Goal: Task Accomplishment & Management: Manage account settings

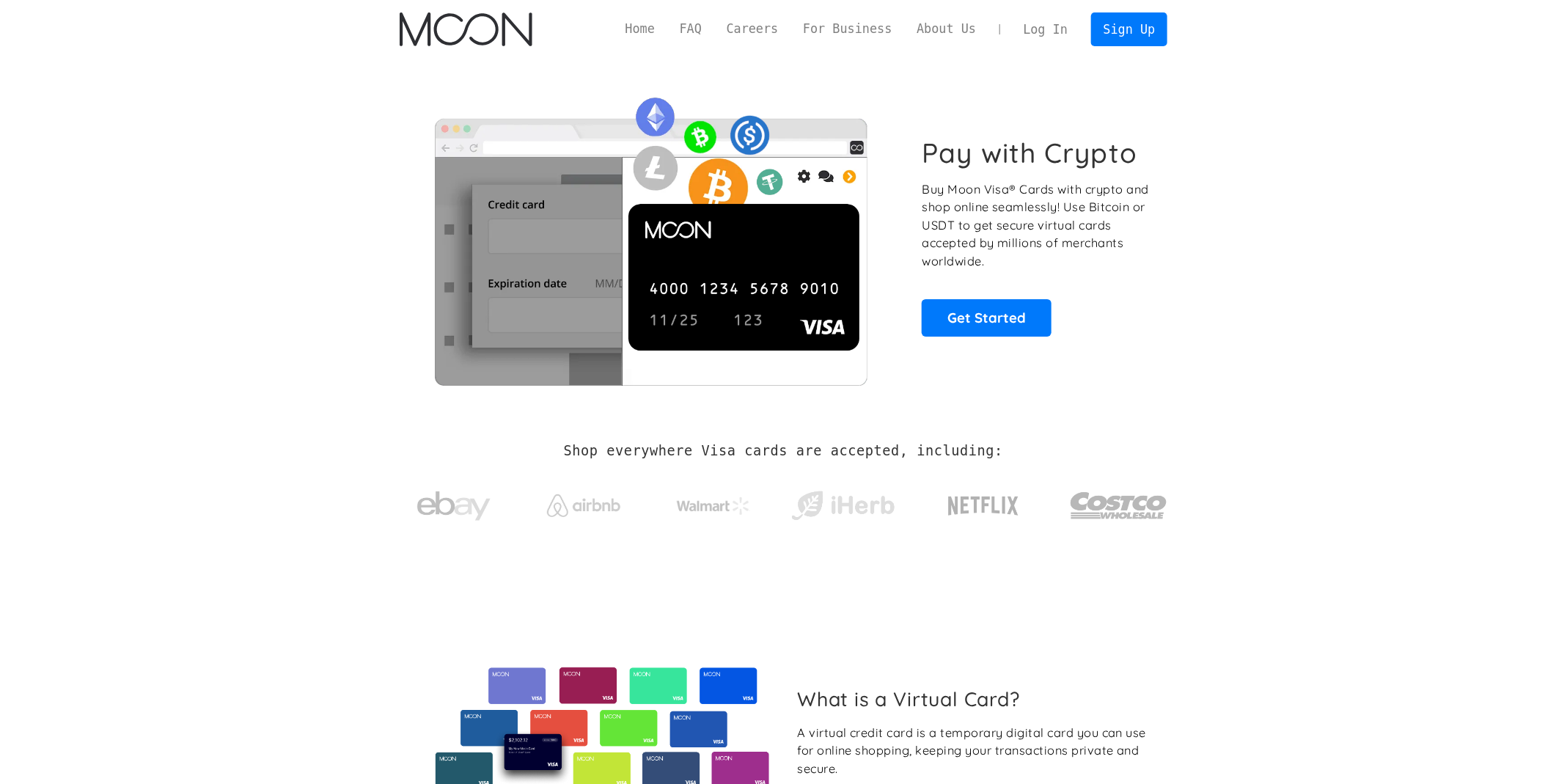
click at [1063, 46] on div "Home FAQ Careers For Business About Us Log In Sign Up Home FAQ For Business Car…" at bounding box center [784, 29] width 812 height 59
click at [1042, 43] on link "Log In" at bounding box center [1046, 29] width 69 height 32
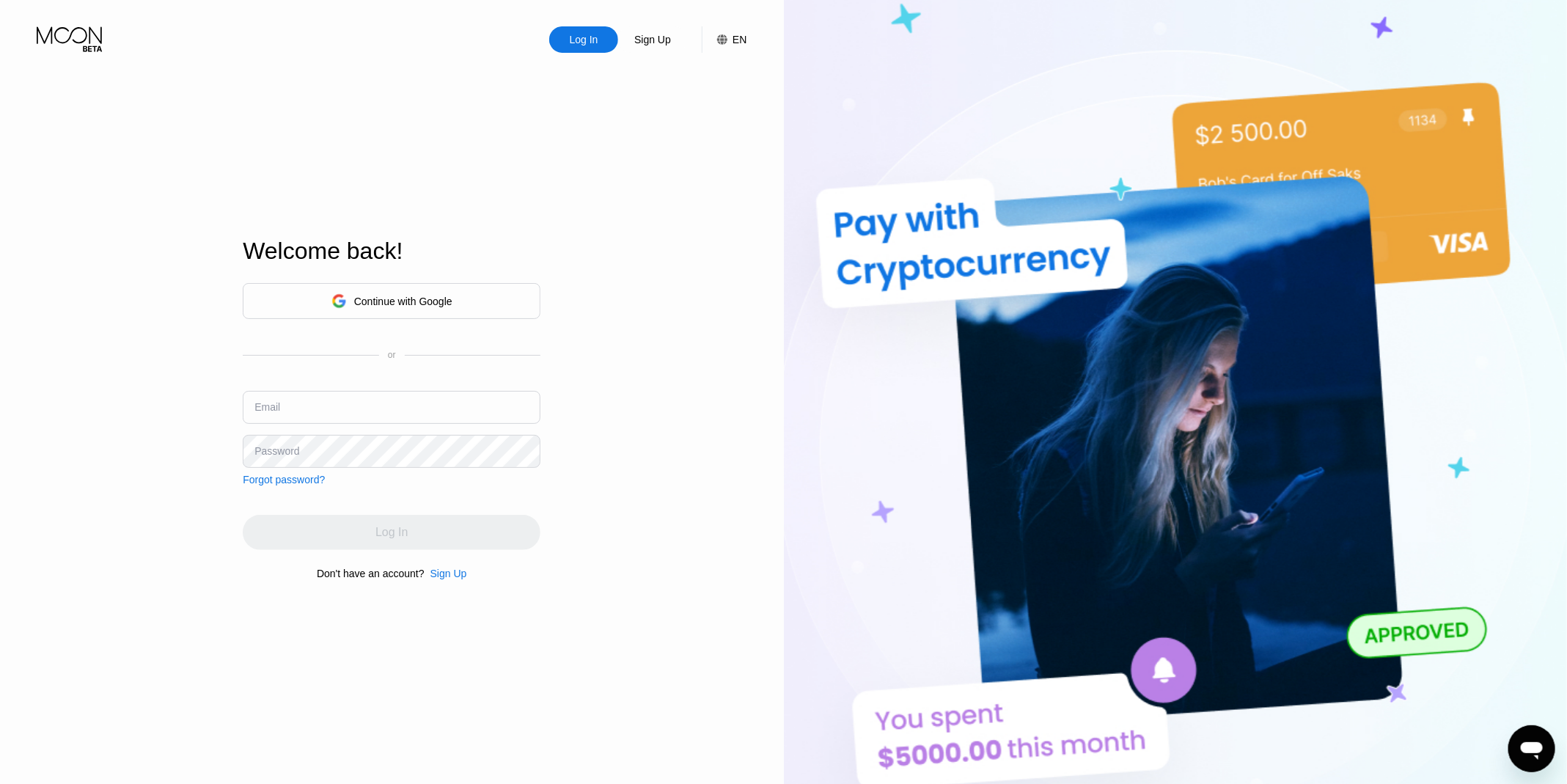
click at [419, 418] on input "text" at bounding box center [391, 408] width 298 height 33
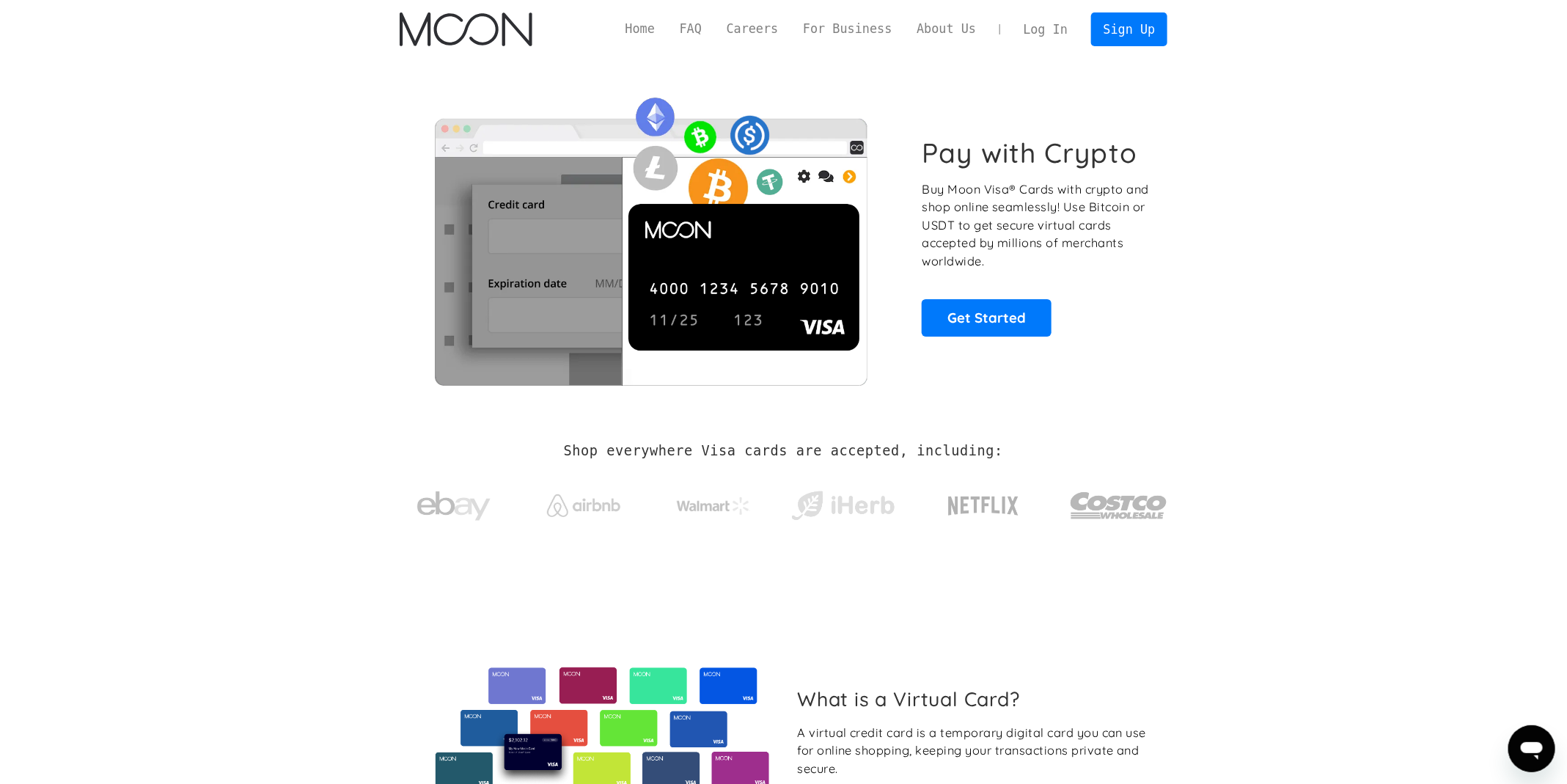
click at [1060, 31] on link "Log In" at bounding box center [1046, 29] width 69 height 32
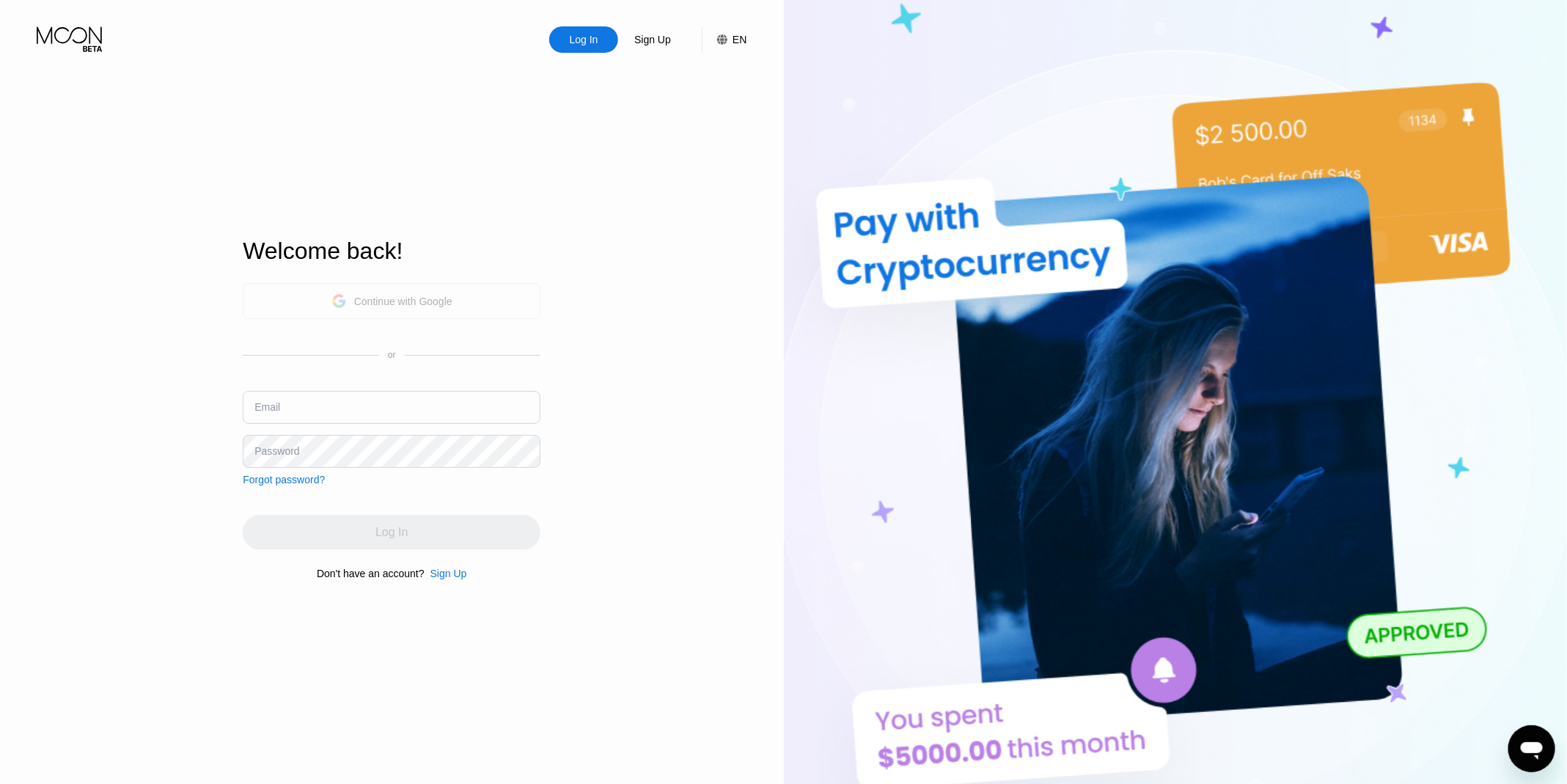
click at [421, 285] on div "Continue with Google" at bounding box center [391, 300] width 298 height 36
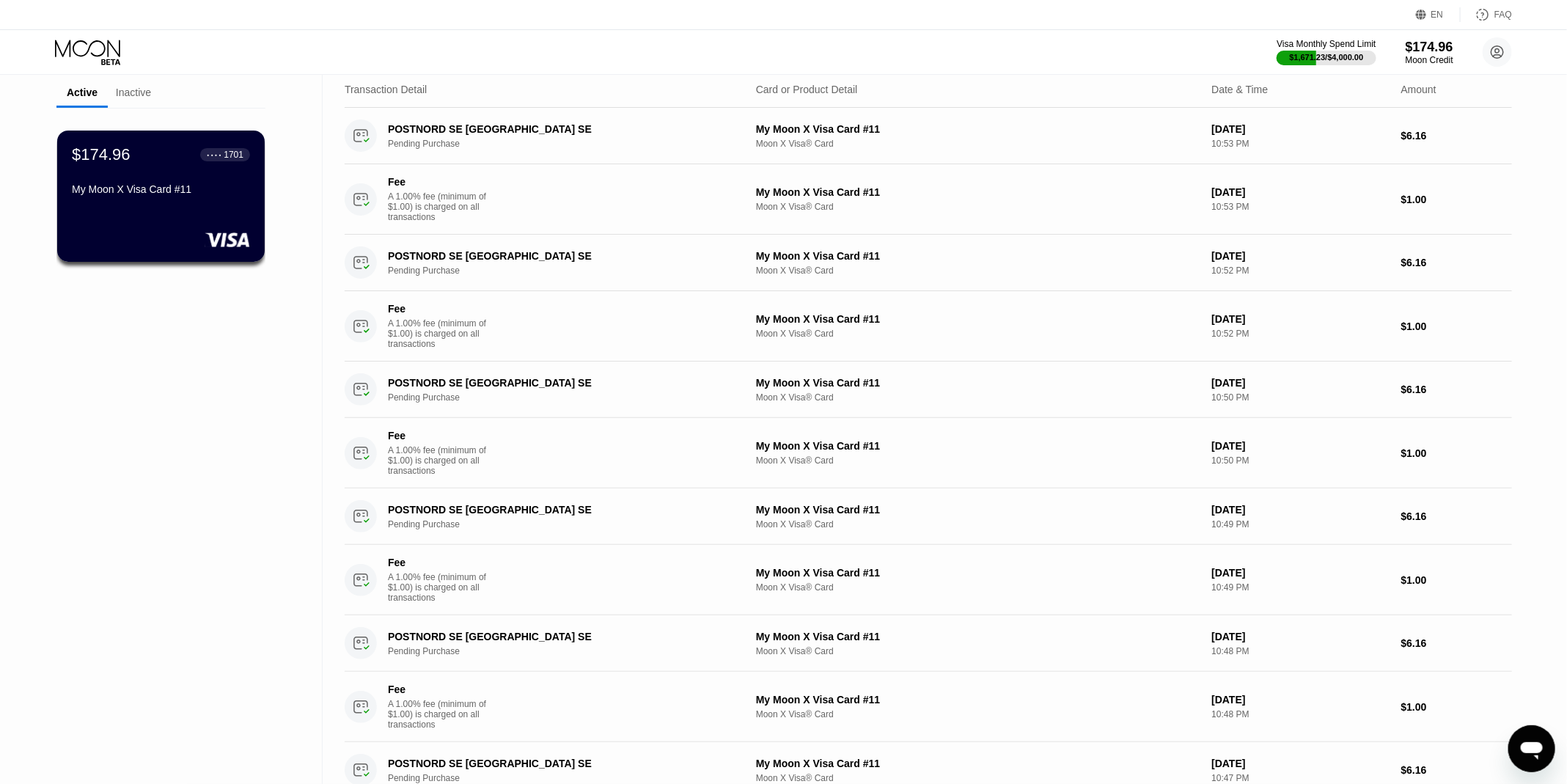
scroll to position [63, 0]
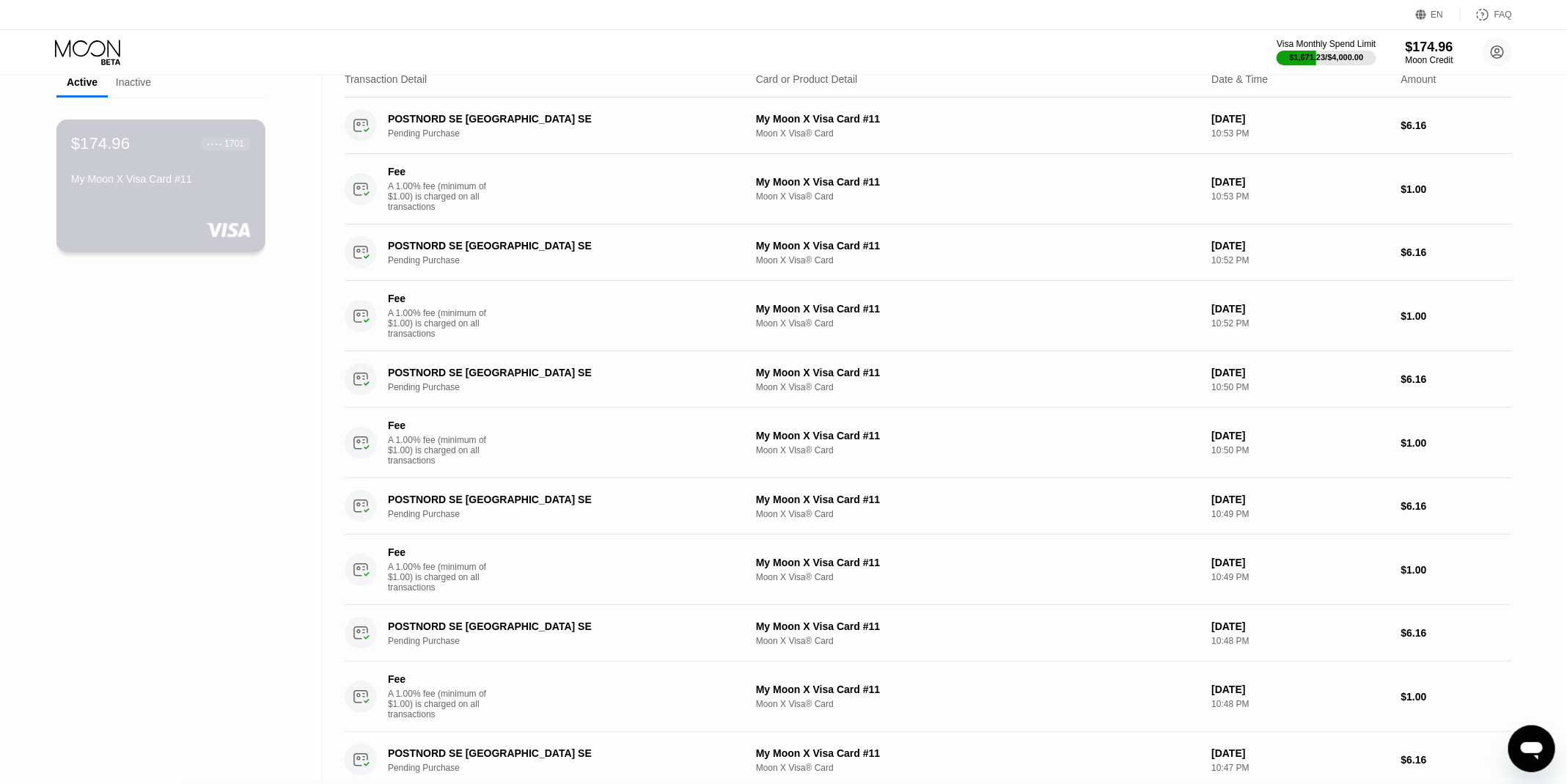
click at [192, 175] on div "My Moon X Visa Card #11" at bounding box center [161, 178] width 180 height 12
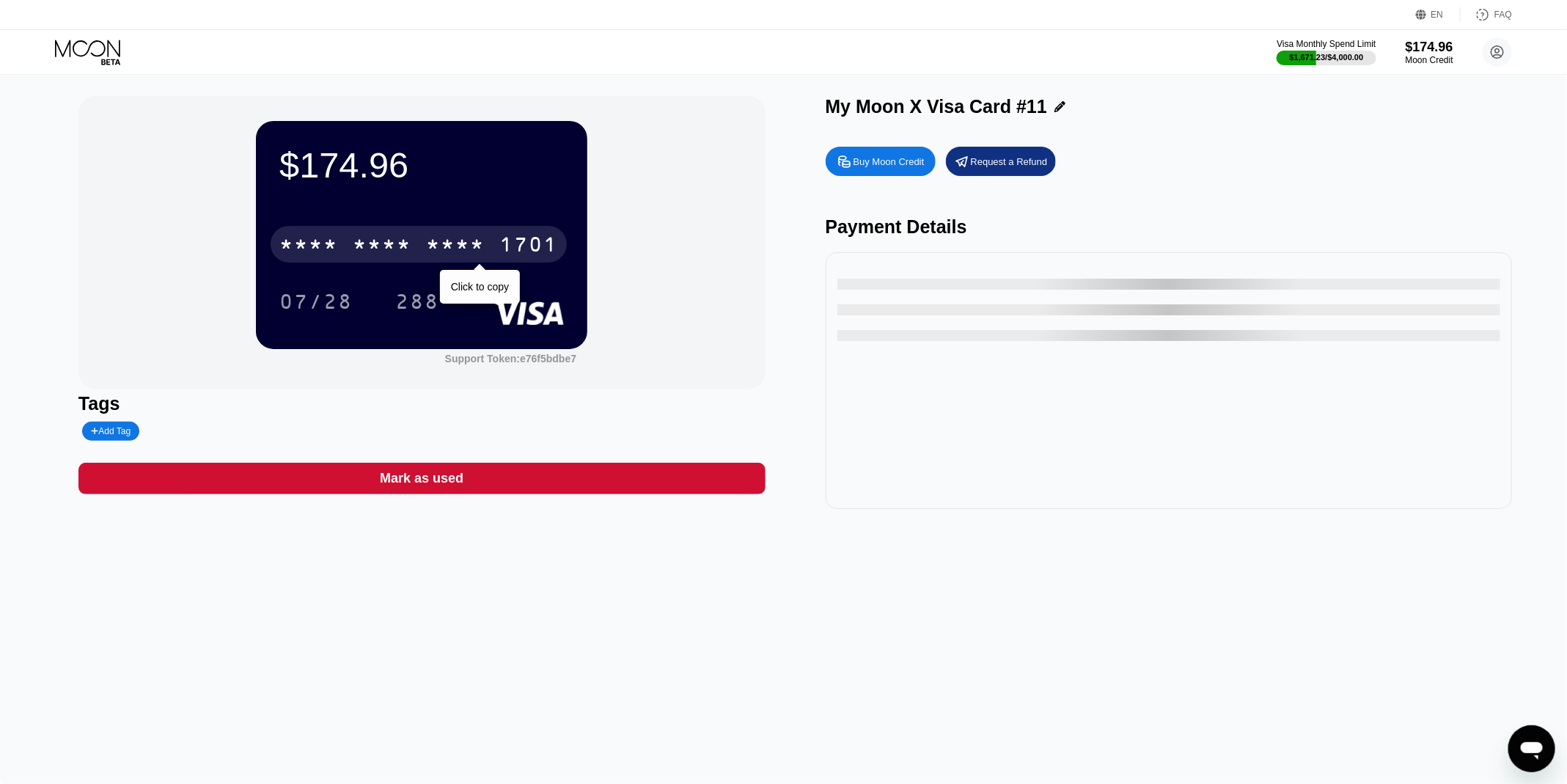
click at [411, 255] on div "* * * *" at bounding box center [382, 247] width 59 height 23
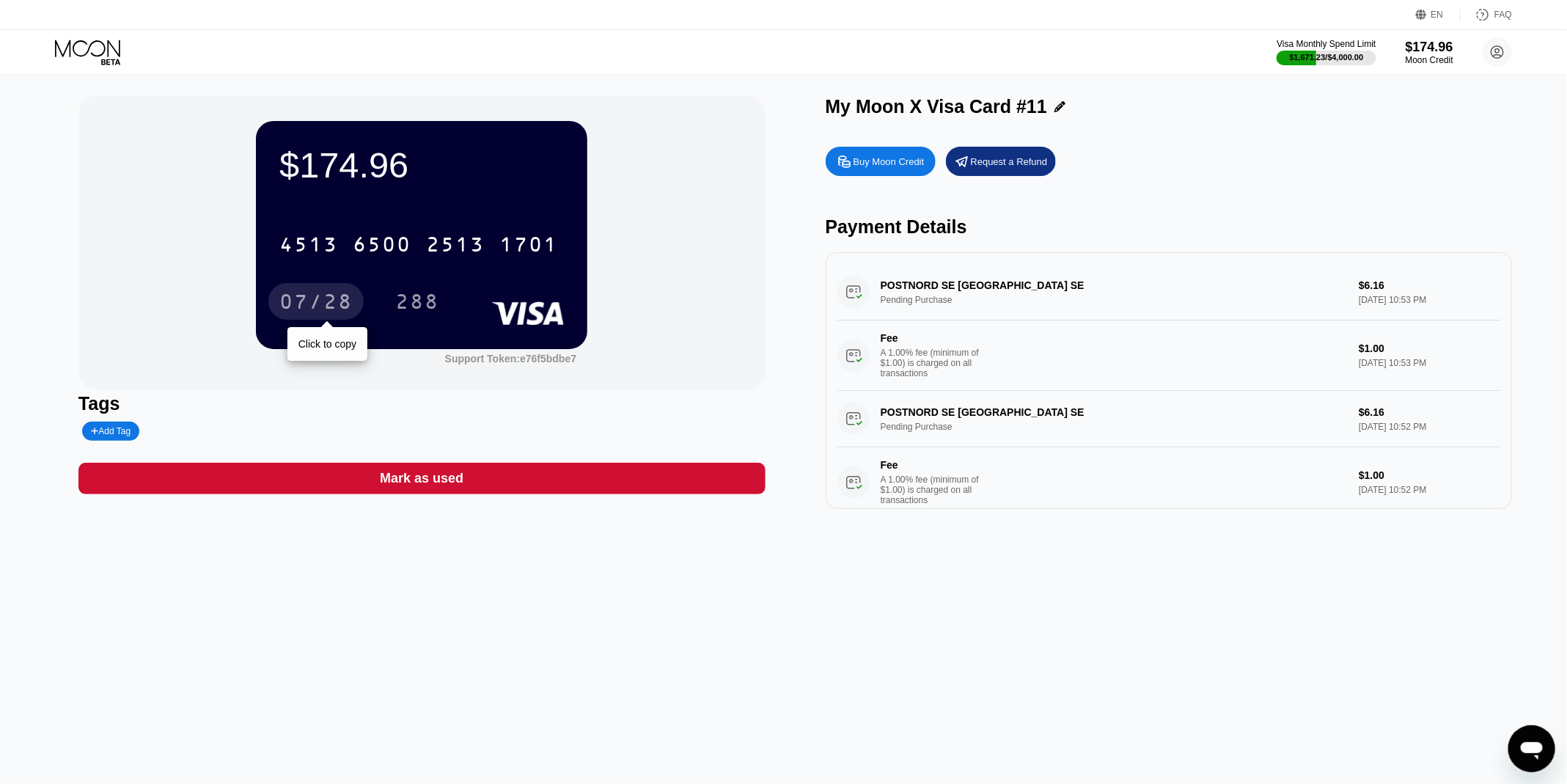
click at [309, 317] on div "07/28" at bounding box center [316, 301] width 96 height 37
click at [314, 297] on div "07/28" at bounding box center [315, 303] width 73 height 23
click at [427, 301] on div "288" at bounding box center [417, 303] width 44 height 23
